Goal: Information Seeking & Learning: Learn about a topic

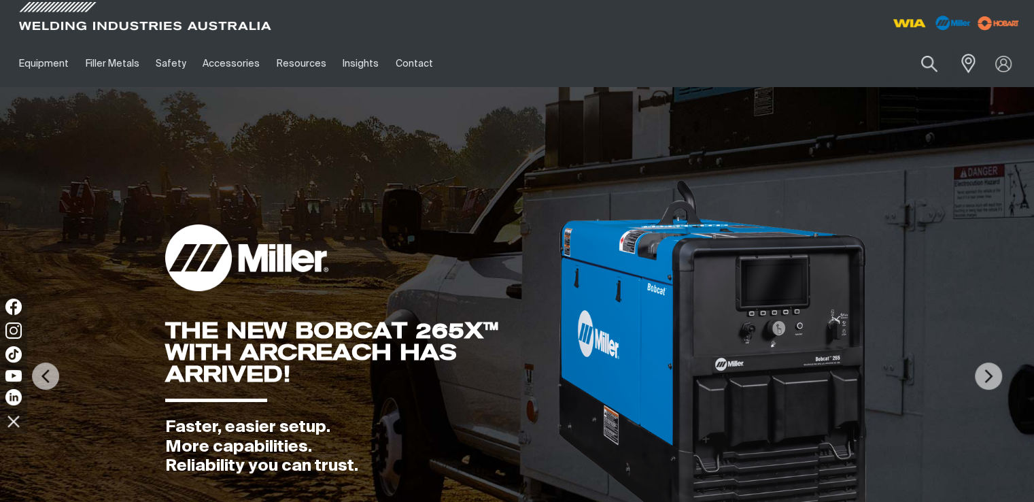
click at [449, 330] on div "THE NEW BOBCAT 265X™ WITH ARCREACH HAS ARRIVED!" at bounding box center [360, 352] width 390 height 65
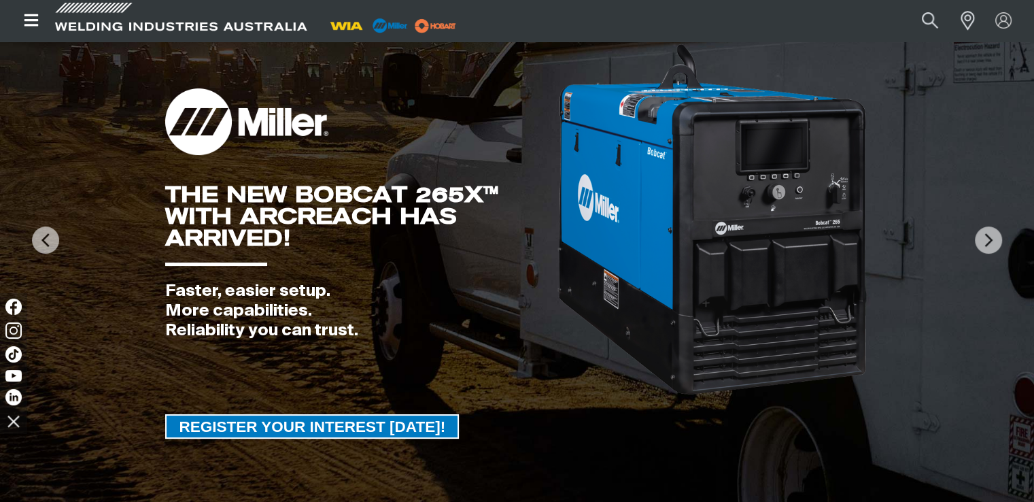
scroll to position [204, 0]
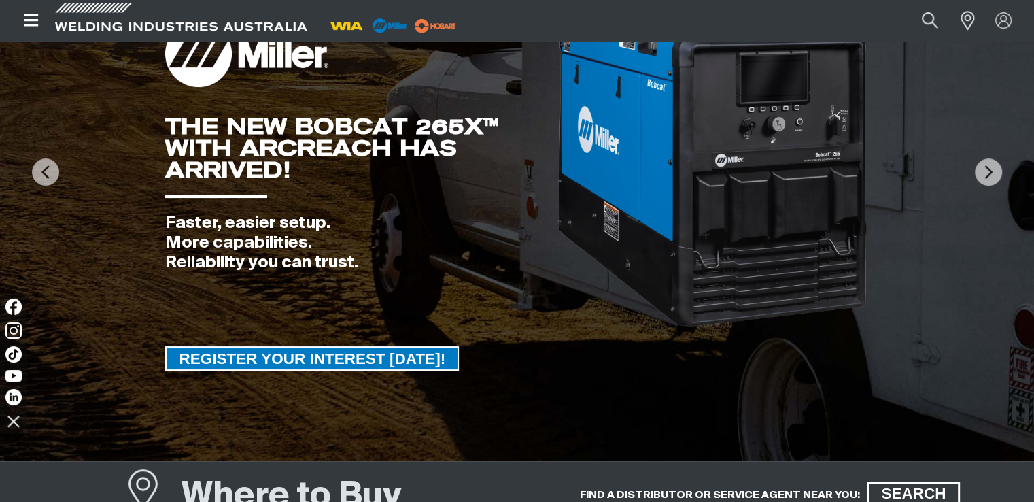
click at [275, 153] on div "THE NEW BOBCAT 265X™ WITH ARCREACH HAS ARRIVED!" at bounding box center [360, 148] width 390 height 65
click at [992, 173] on img at bounding box center [988, 171] width 27 height 27
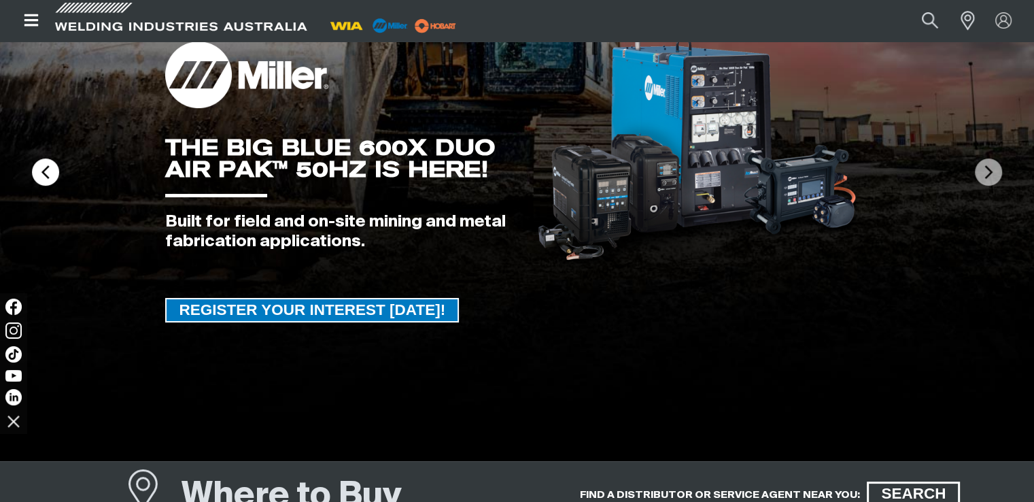
click at [48, 165] on img at bounding box center [45, 171] width 27 height 27
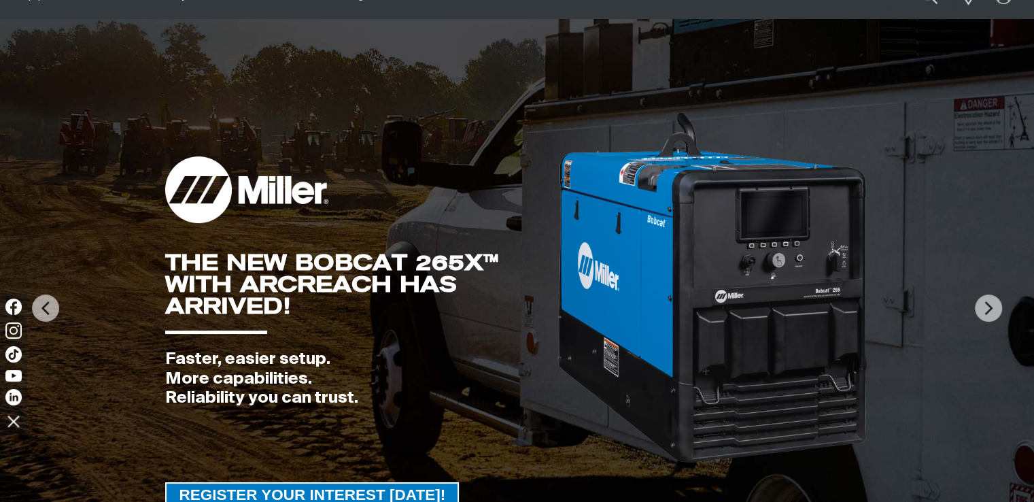
scroll to position [0, 0]
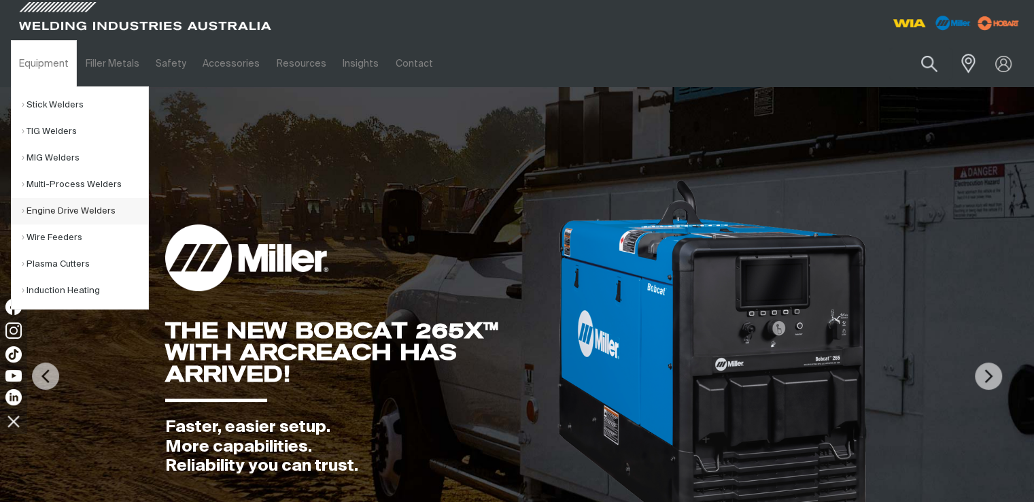
click at [80, 210] on link "Engine Drive Welders" at bounding box center [85, 211] width 127 height 27
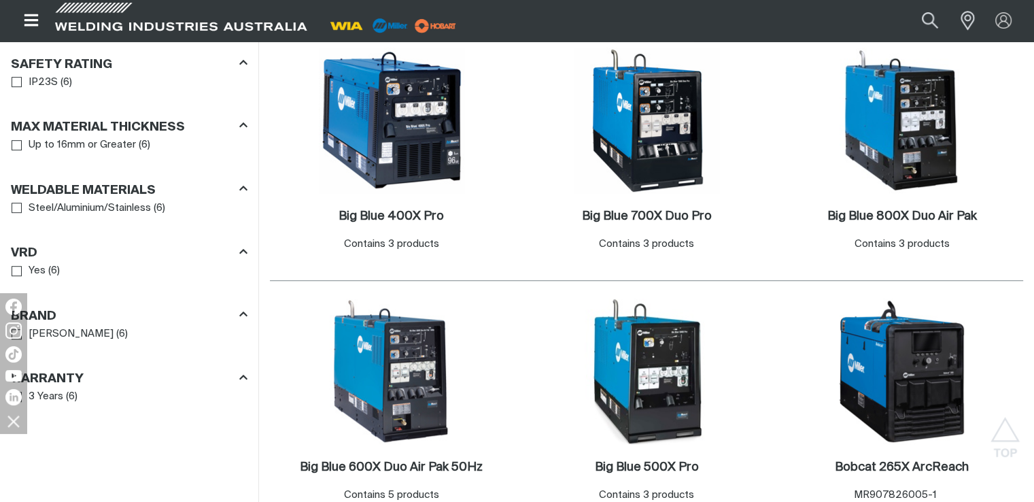
scroll to position [816, 0]
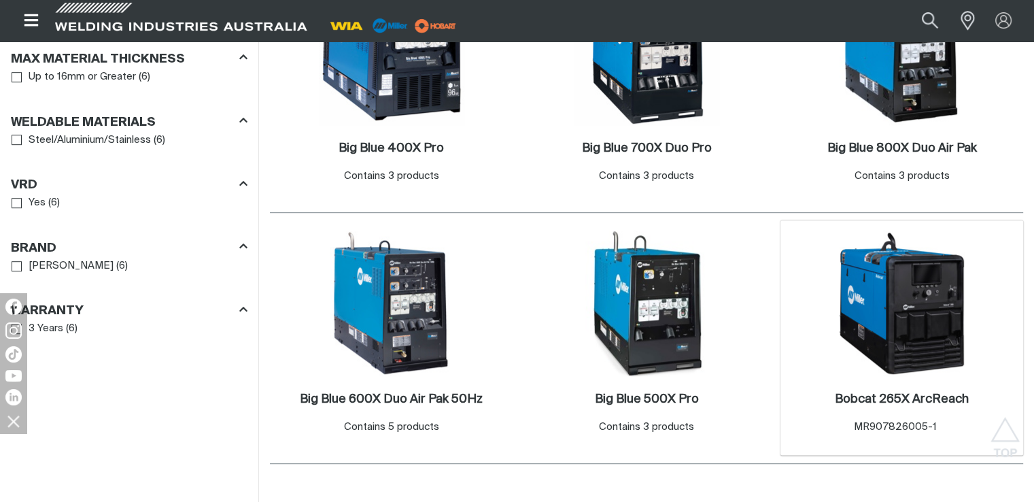
click at [879, 300] on img at bounding box center [902, 304] width 146 height 146
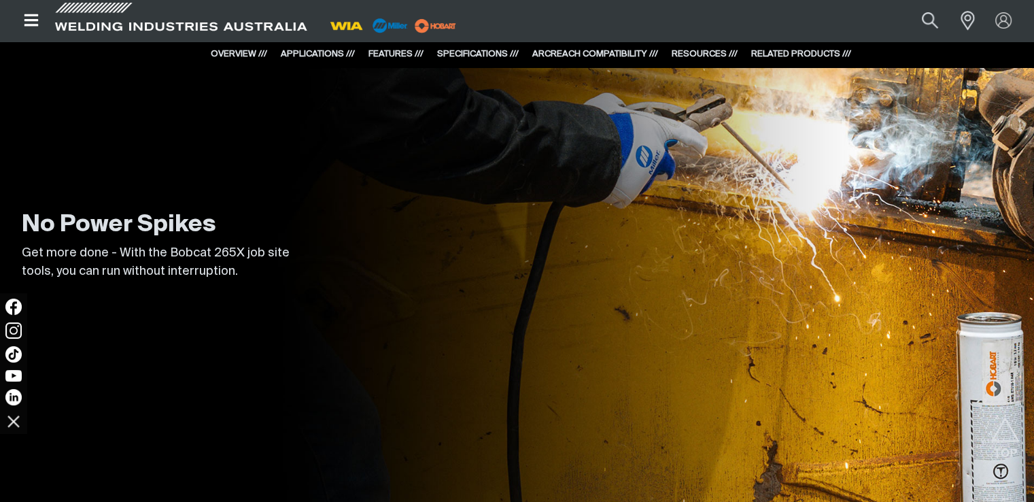
scroll to position [4829, 0]
